Goal: Find specific page/section: Find specific page/section

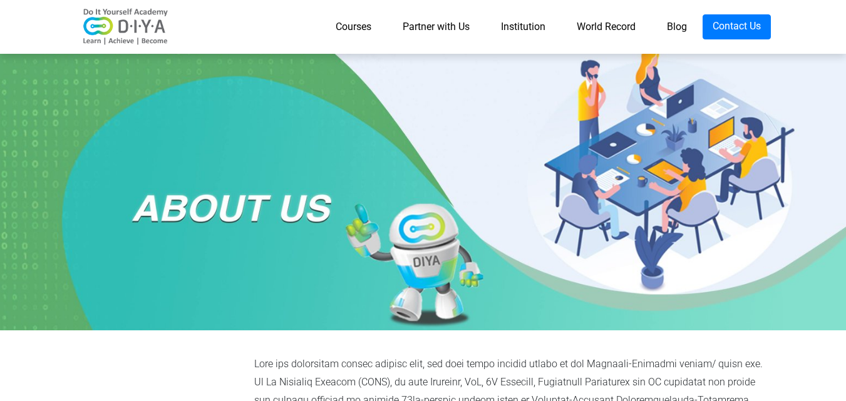
click at [331, 96] on div at bounding box center [423, 190] width 846 height 282
drag, startPoint x: 331, startPoint y: 96, endPoint x: 325, endPoint y: 94, distance: 6.5
click at [329, 95] on div at bounding box center [423, 190] width 846 height 282
click at [315, 81] on div at bounding box center [423, 190] width 846 height 282
click at [320, 81] on div at bounding box center [423, 190] width 846 height 282
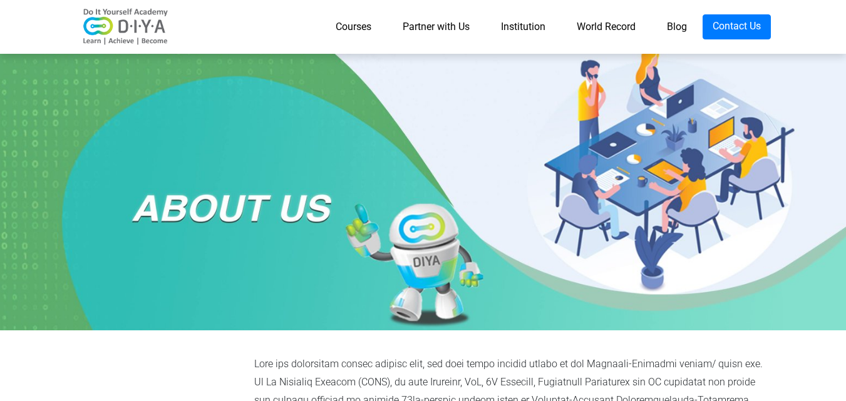
drag, startPoint x: 322, startPoint y: 81, endPoint x: 462, endPoint y: 76, distance: 140.3
click at [391, 83] on div at bounding box center [423, 190] width 846 height 282
drag, startPoint x: 462, startPoint y: 76, endPoint x: 712, endPoint y: 40, distance: 253.1
click at [581, 66] on div at bounding box center [423, 190] width 846 height 282
